Goal: Task Accomplishment & Management: Complete application form

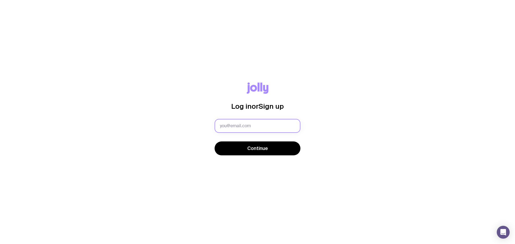
type input "[EMAIL_ADDRESS][DOMAIN_NAME]"
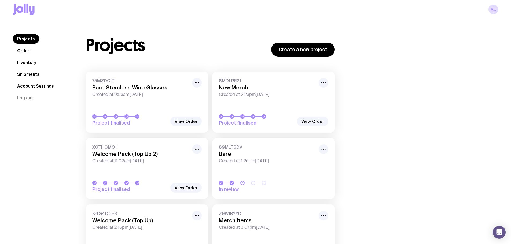
click at [37, 70] on link "Shipments" at bounding box center [28, 75] width 31 height 10
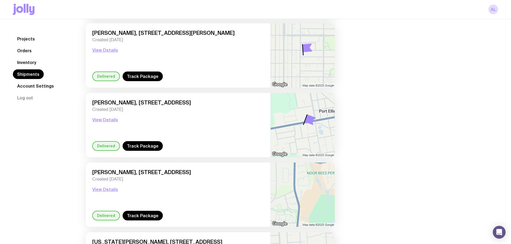
scroll to position [537, 0]
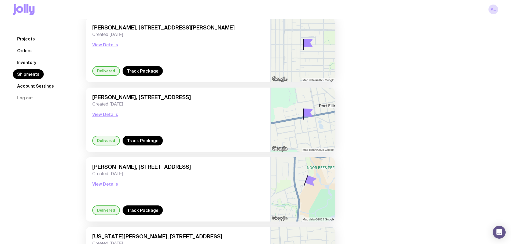
click at [21, 38] on link "Projects" at bounding box center [26, 39] width 26 height 10
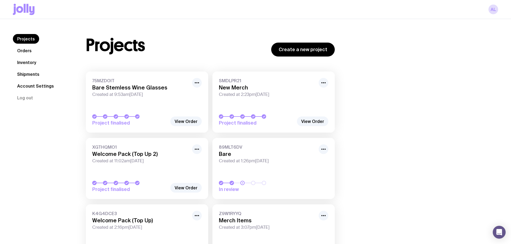
click at [30, 54] on link "Orders" at bounding box center [24, 51] width 23 height 10
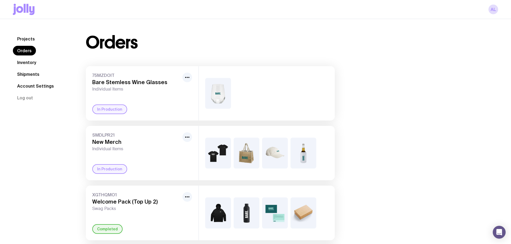
click at [33, 66] on link "Inventory" at bounding box center [27, 63] width 28 height 10
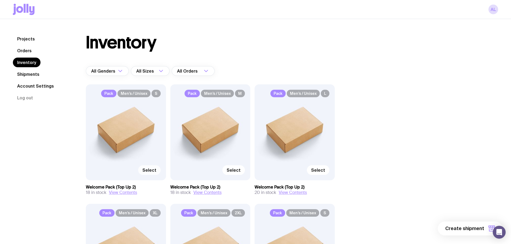
click at [151, 171] on span "Select" at bounding box center [149, 170] width 14 height 5
click at [0, 0] on input "Select" at bounding box center [0, 0] width 0 height 0
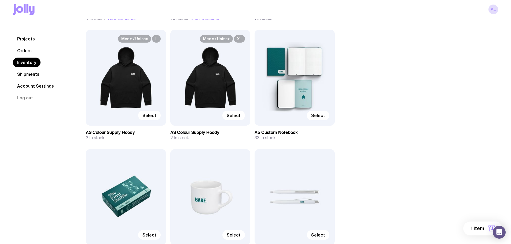
scroll to position [537, 0]
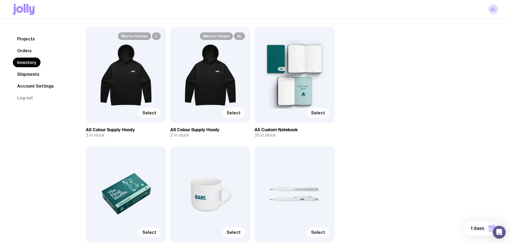
click at [480, 233] on button "1 item" at bounding box center [482, 229] width 39 height 14
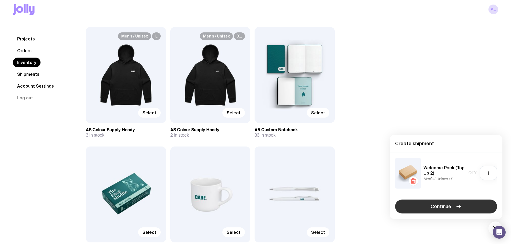
click at [463, 208] on button "Continue" at bounding box center [446, 207] width 102 height 14
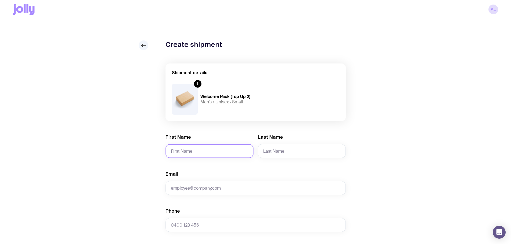
click at [213, 151] on input "First Name" at bounding box center [210, 151] width 88 height 14
type input "[PERSON_NAME]"
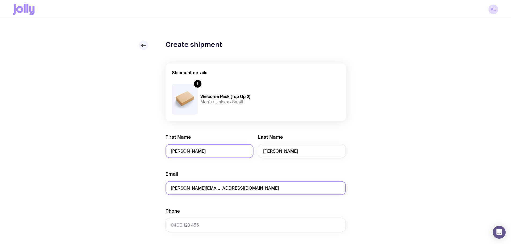
type input "[PERSON_NAME][EMAIL_ADDRESS][DOMAIN_NAME]"
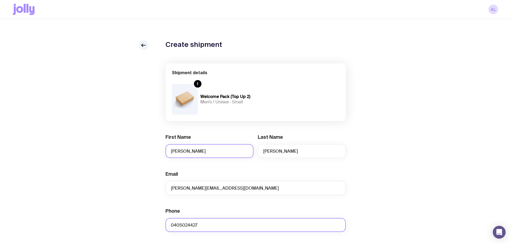
type input "0405024427"
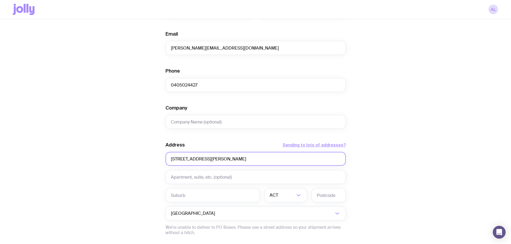
type input "[STREET_ADDRESS][PERSON_NAME]"
type input "Kinglake"
type input "3763"
drag, startPoint x: 291, startPoint y: 189, endPoint x: 292, endPoint y: 193, distance: 4.3
click at [291, 190] on div "Address Sending to lots of addresses? [STREET_ADDRESS][PERSON_NAME] Loading... …" at bounding box center [256, 189] width 180 height 94
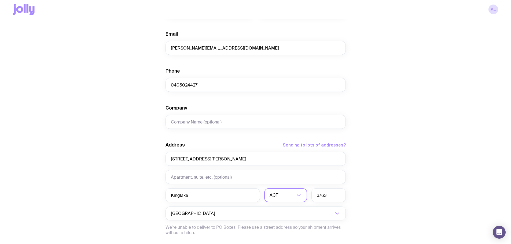
click at [292, 193] on input "Search for option" at bounding box center [287, 196] width 16 height 14
click at [285, 232] on li "VIC" at bounding box center [286, 232] width 42 height 12
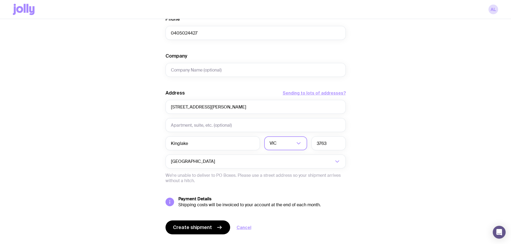
scroll to position [204, 0]
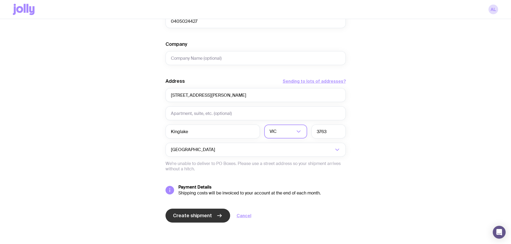
click at [211, 215] on button "Create shipment" at bounding box center [198, 216] width 65 height 14
